Goal: Task Accomplishment & Management: Manage account settings

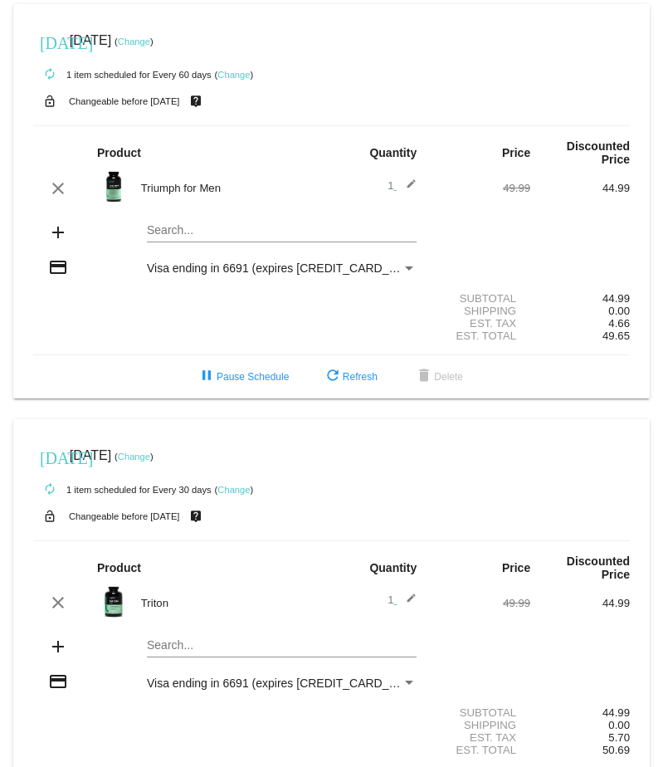
click at [150, 40] on link "Change" at bounding box center [134, 42] width 32 height 10
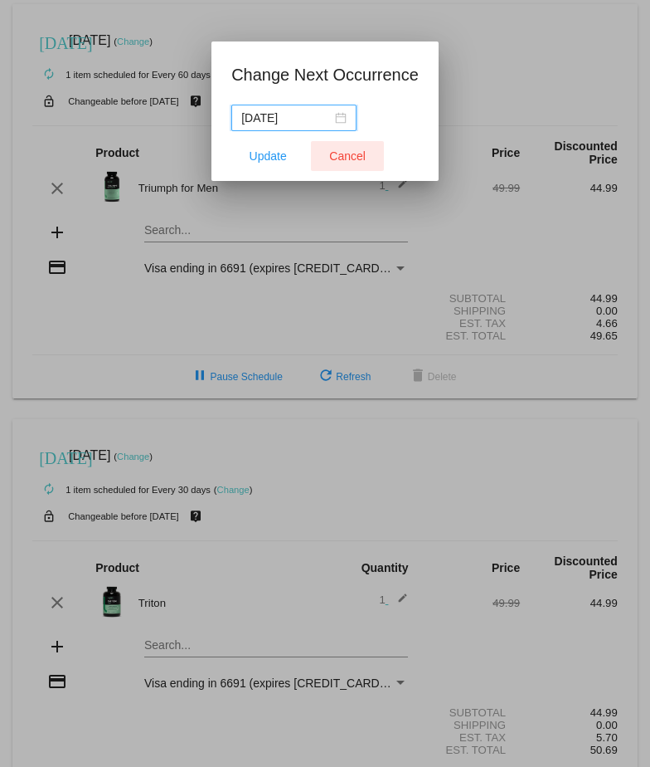
click at [341, 151] on span "Cancel" at bounding box center [347, 155] width 37 height 13
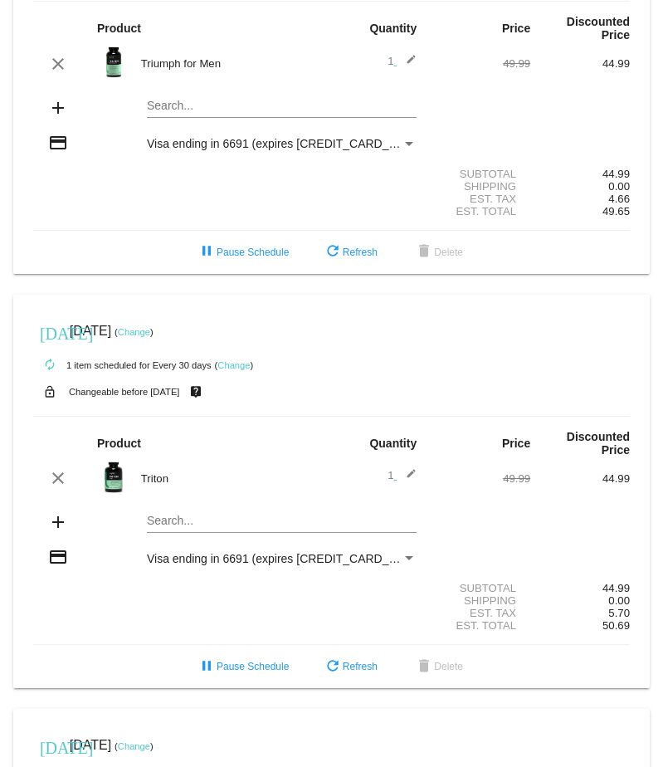
scroll to position [41, 0]
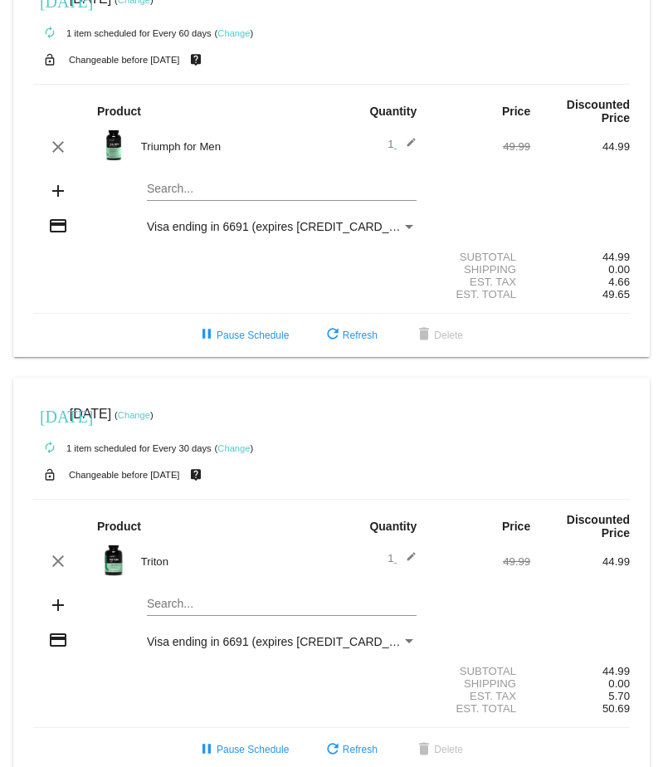
click at [150, 410] on link "Change" at bounding box center [134, 415] width 32 height 10
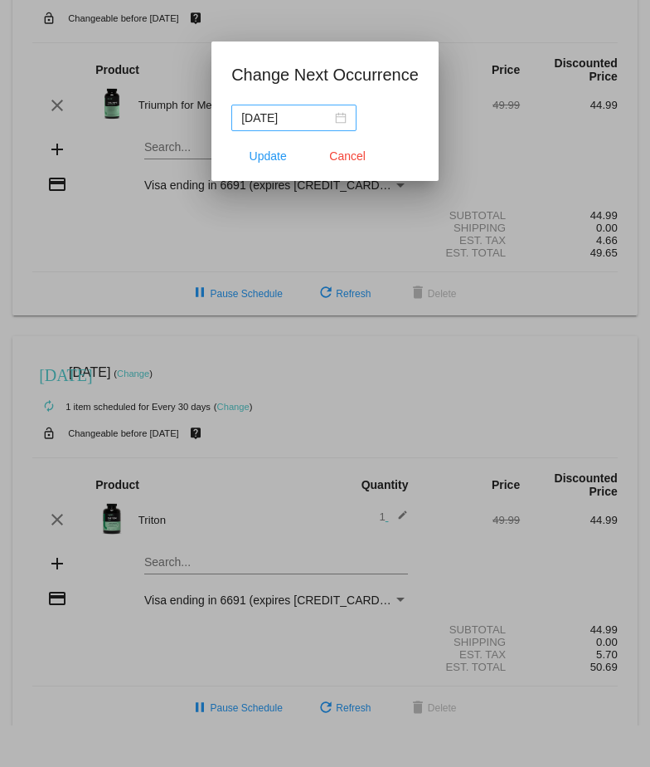
click at [342, 119] on div "[DATE]" at bounding box center [293, 118] width 105 height 18
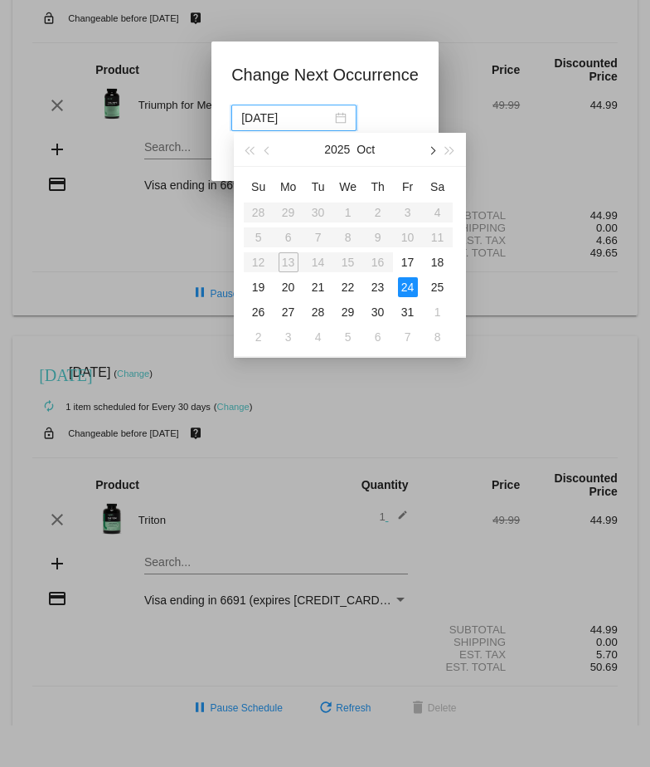
click at [430, 148] on span "button" at bounding box center [431, 151] width 8 height 8
click at [269, 153] on span "button" at bounding box center [268, 151] width 8 height 8
click at [434, 152] on span "button" at bounding box center [431, 151] width 8 height 8
click at [351, 260] on div "12" at bounding box center [348, 262] width 20 height 20
type input "[DATE]"
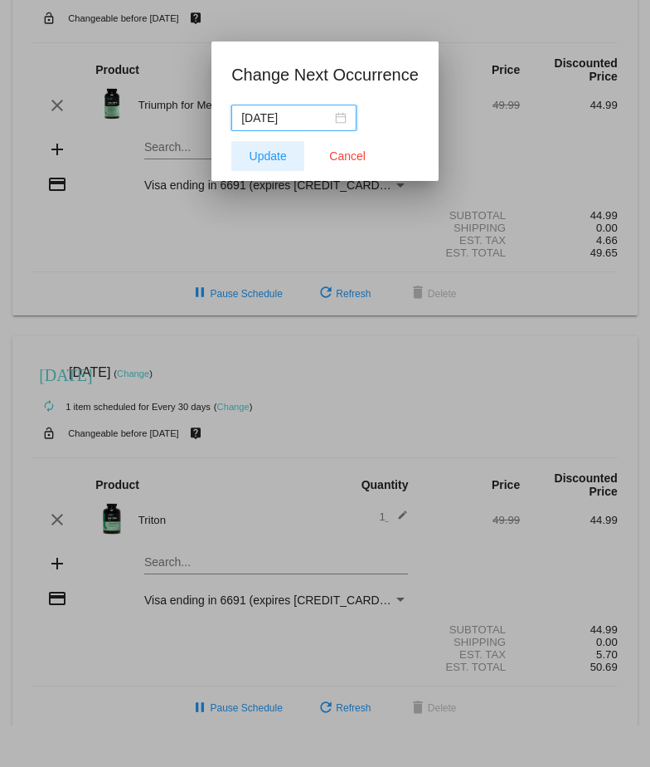
click at [276, 156] on span "Update" at bounding box center [268, 155] width 37 height 13
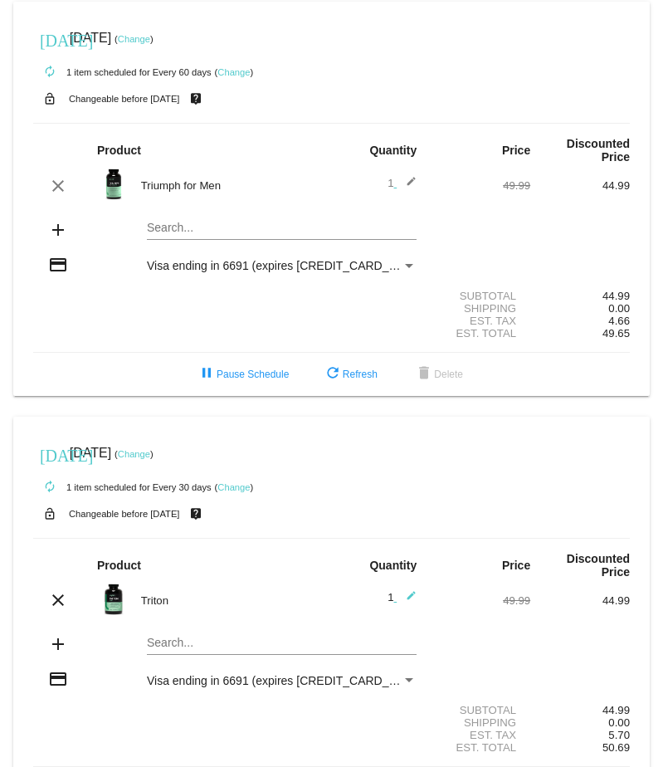
scroll to position [0, 0]
